Goal: Information Seeking & Learning: Find specific fact

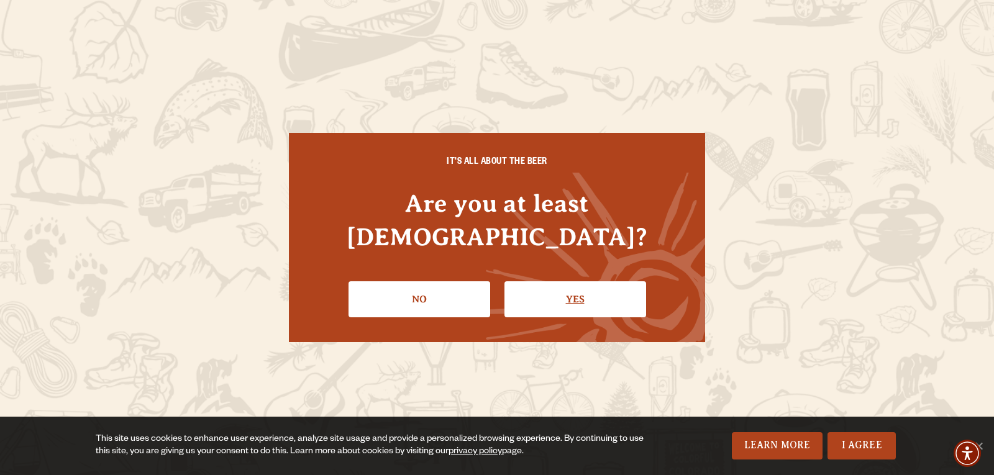
click at [583, 281] on link "Yes" at bounding box center [576, 299] width 142 height 36
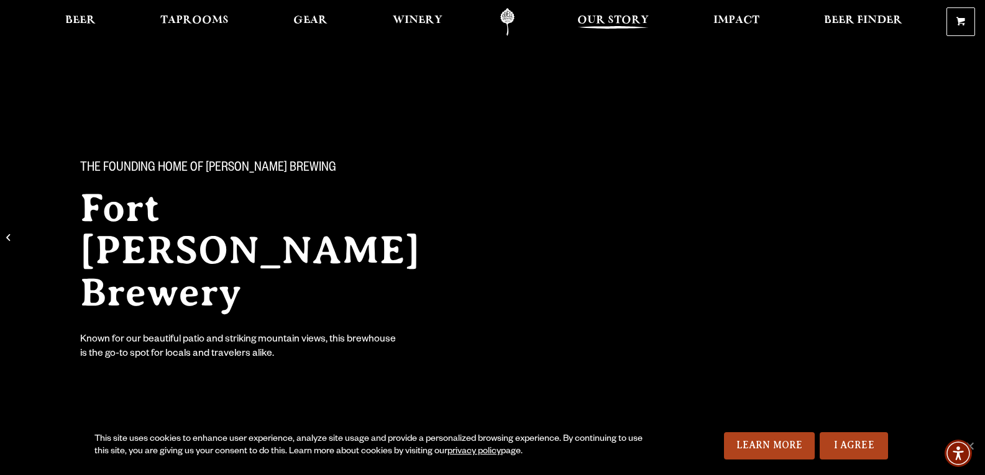
click at [613, 23] on span "Our Story" at bounding box center [612, 21] width 71 height 10
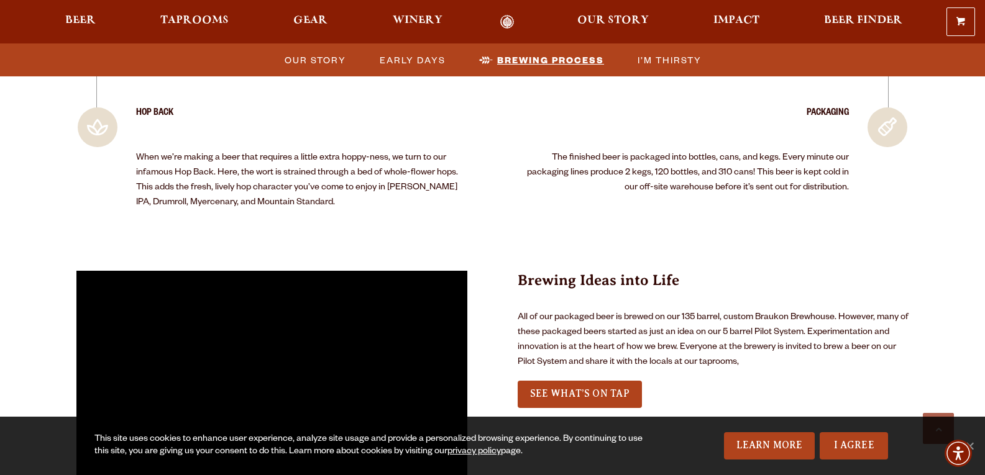
scroll to position [2609, 0]
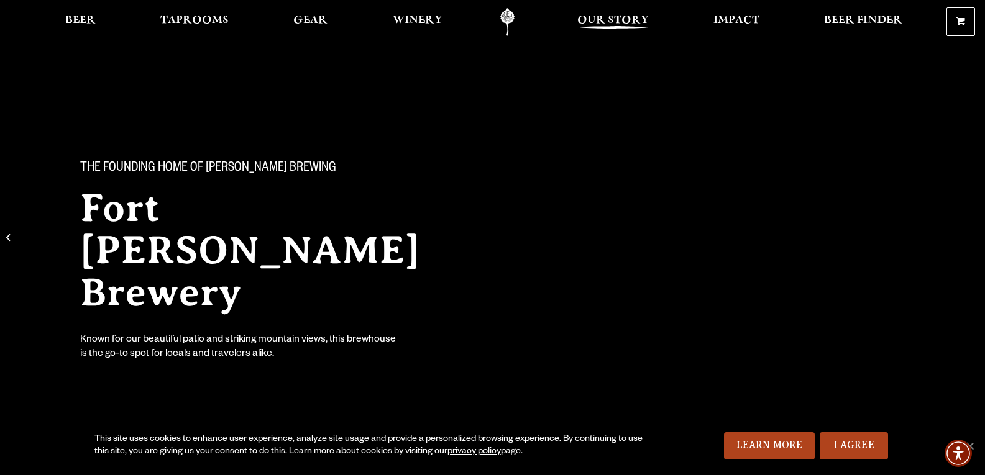
click at [588, 21] on span "Our Story" at bounding box center [612, 21] width 71 height 10
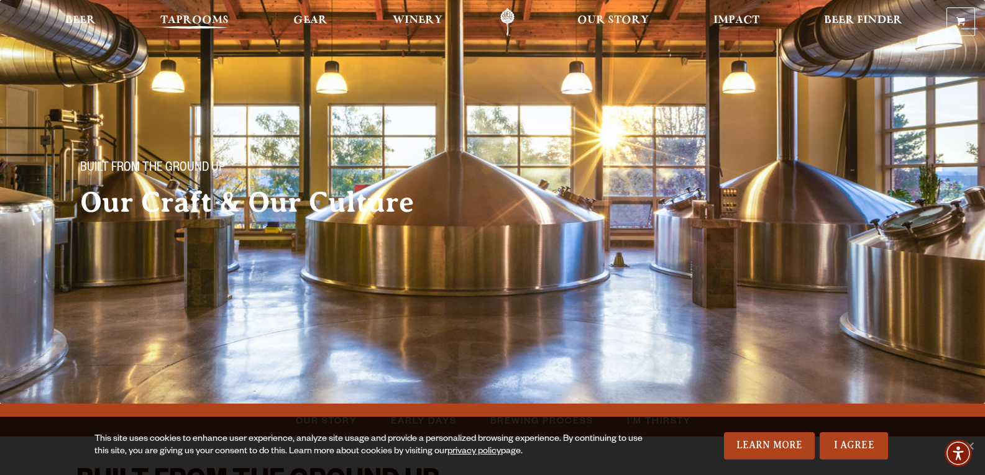
click at [214, 17] on span "Taprooms" at bounding box center [194, 21] width 68 height 10
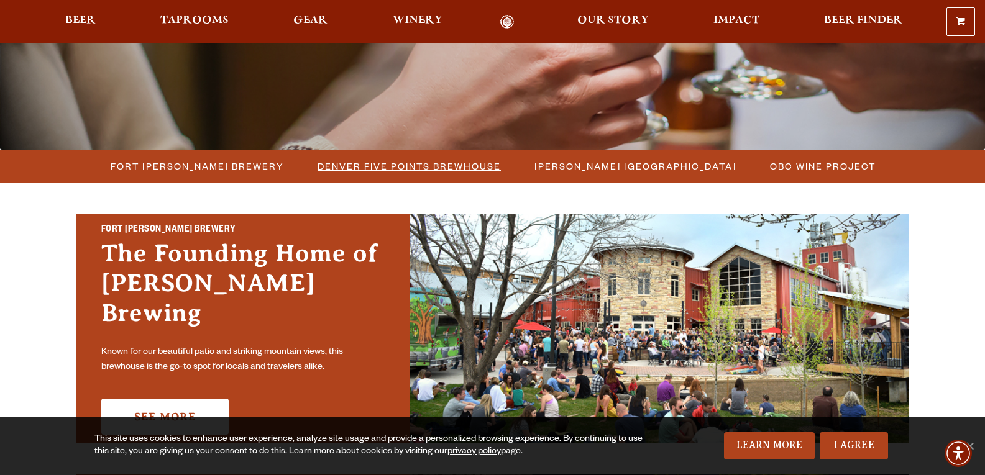
scroll to position [249, 0]
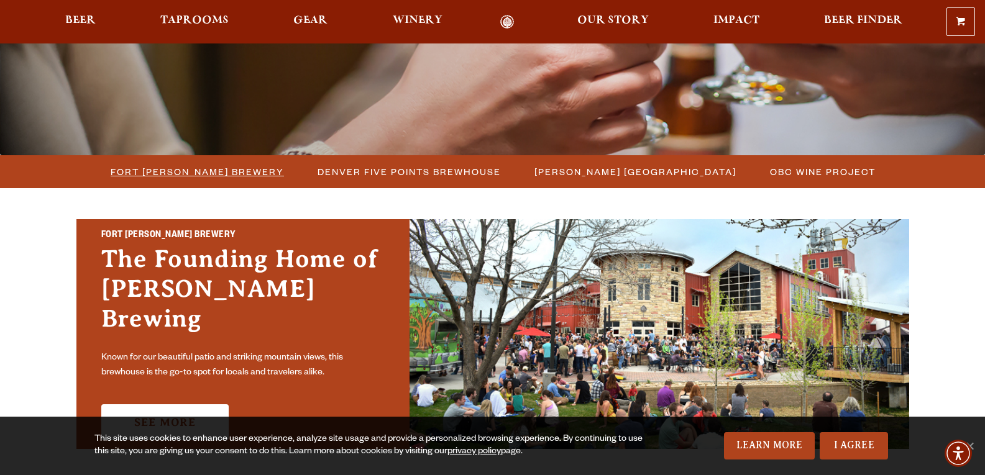
click at [221, 175] on span "Fort [PERSON_NAME] Brewery" at bounding box center [197, 172] width 173 height 18
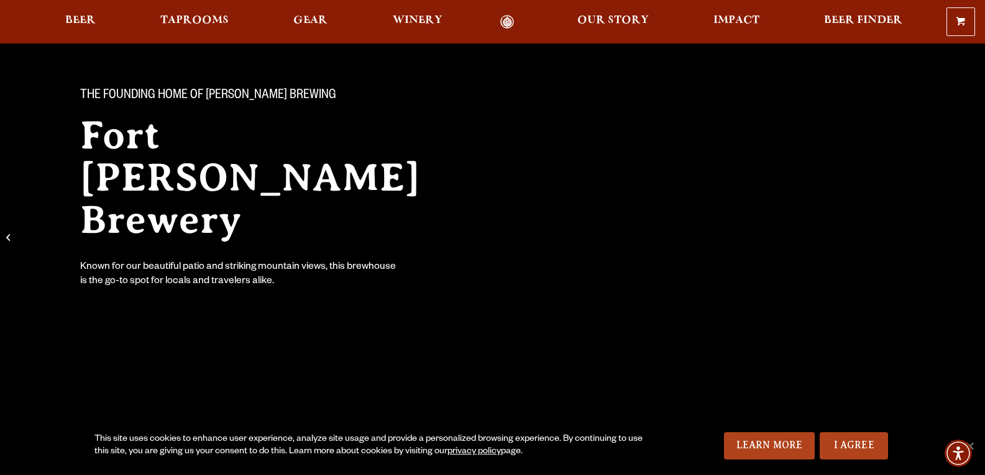
scroll to position [311, 0]
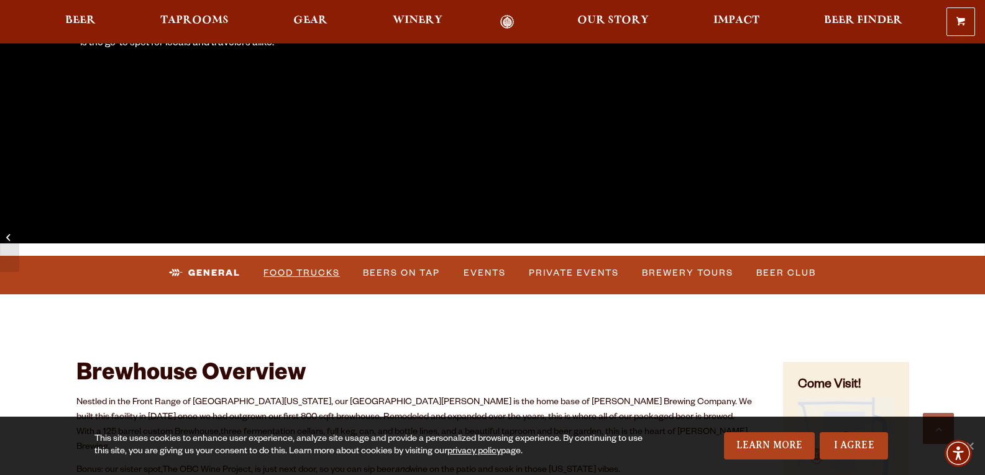
click at [281, 270] on link "Food Trucks" at bounding box center [301, 273] width 86 height 29
click at [281, 270] on link "Food Trucks" at bounding box center [291, 273] width 109 height 29
click at [298, 273] on link "Food Trucks" at bounding box center [291, 273] width 109 height 29
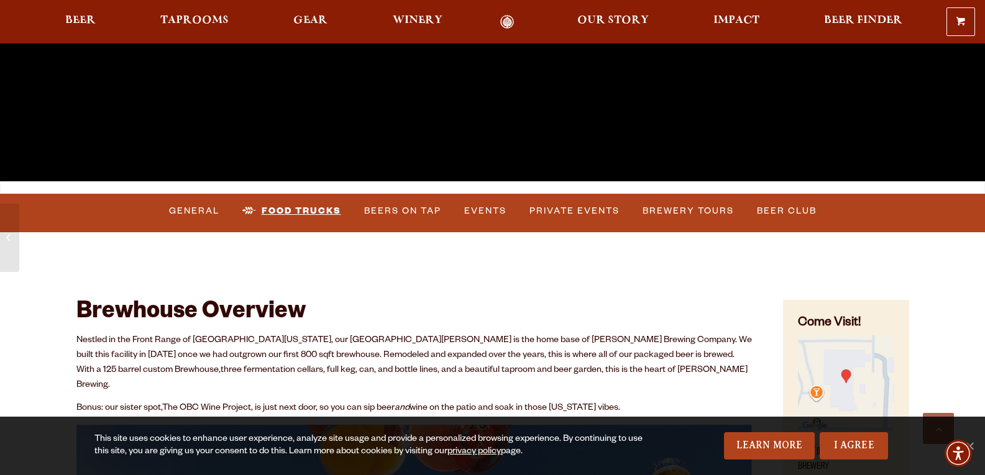
click at [299, 204] on link "Food Trucks" at bounding box center [291, 211] width 109 height 29
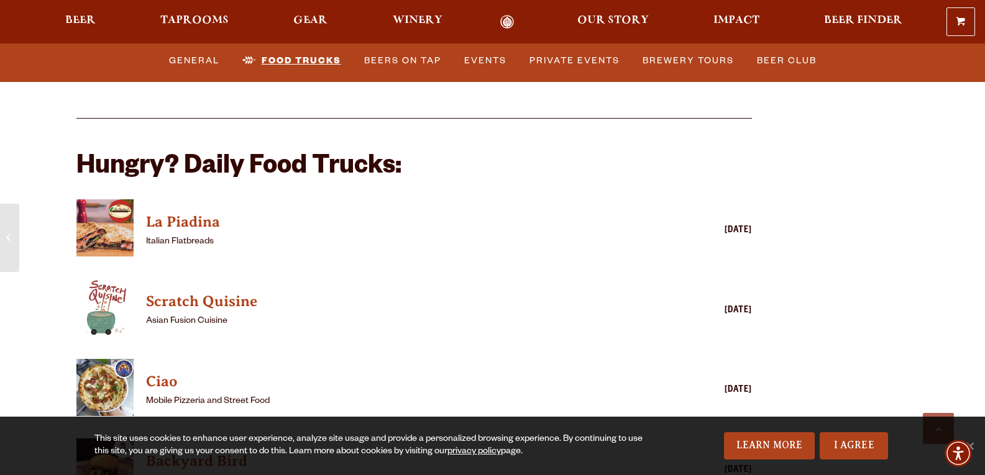
scroll to position [2982, 0]
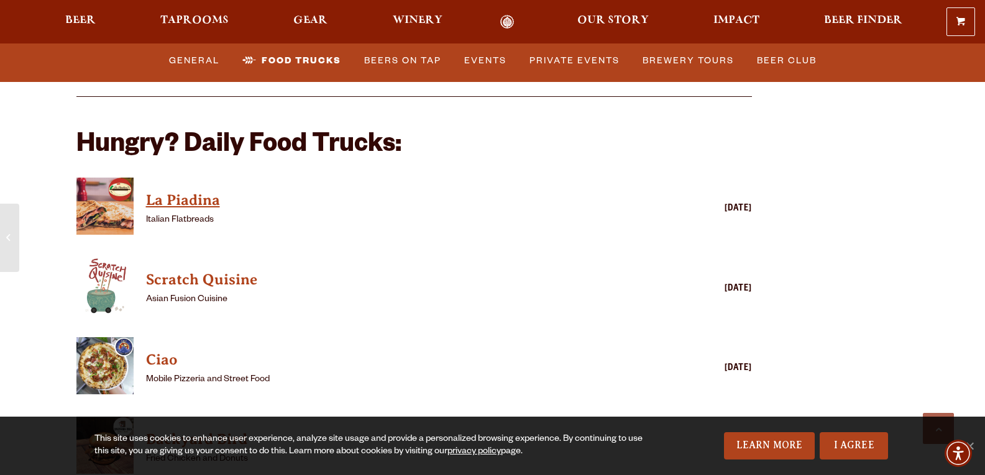
click at [186, 191] on h4 "La Piadina" at bounding box center [396, 201] width 501 height 20
